Goal: Task Accomplishment & Management: Manage account settings

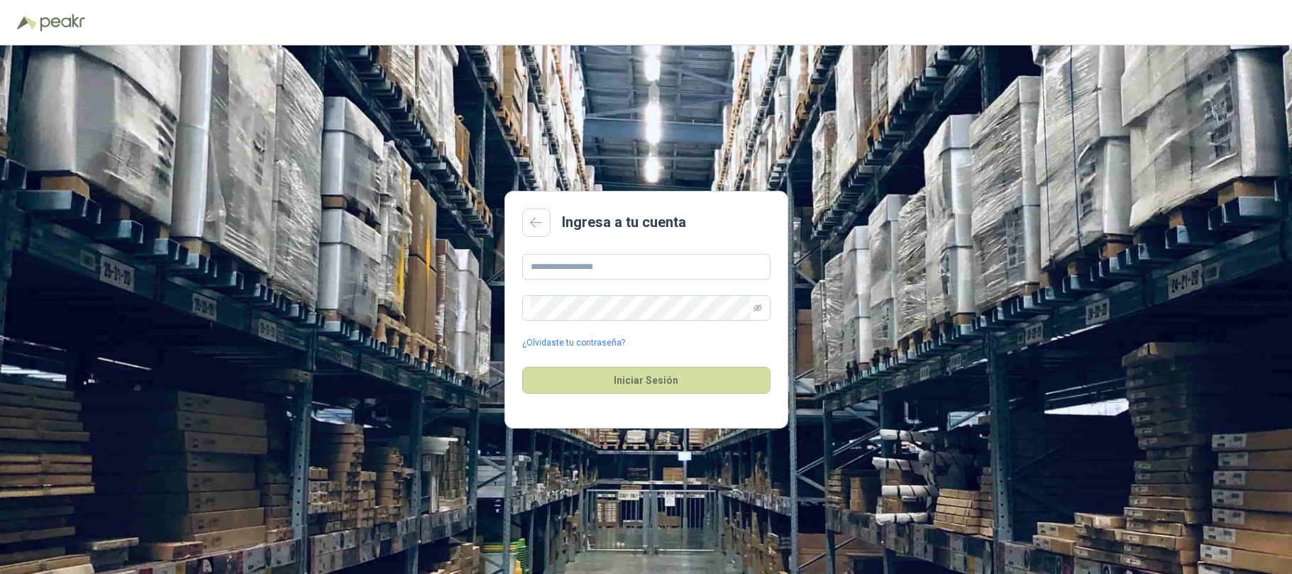
click at [115, 3] on header at bounding box center [646, 22] width 1292 height 45
type input "**********"
